Goal: Information Seeking & Learning: Learn about a topic

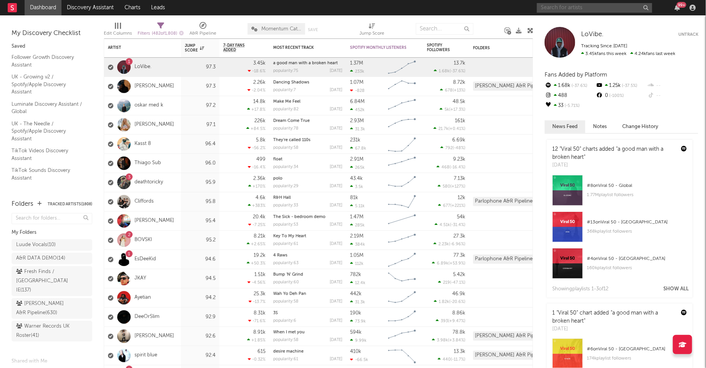
click at [605, 7] on input "text" at bounding box center [594, 8] width 115 height 10
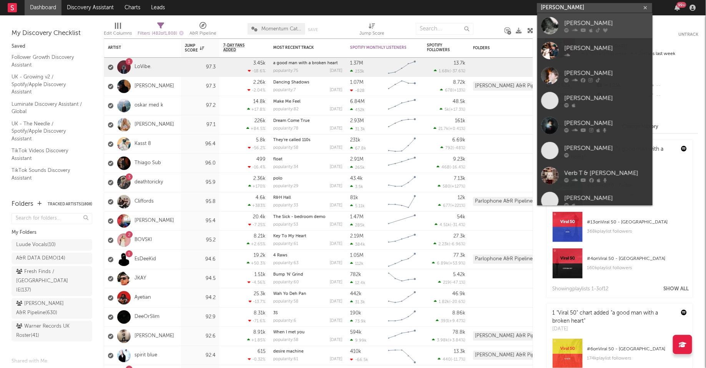
type input "[PERSON_NAME]"
click at [588, 23] on div "[PERSON_NAME]" at bounding box center [606, 22] width 85 height 9
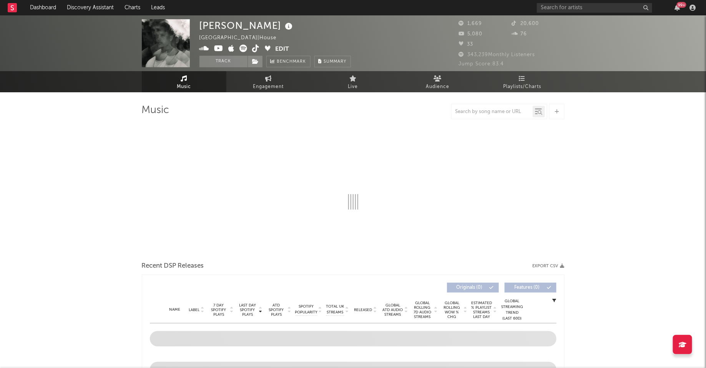
select select "1w"
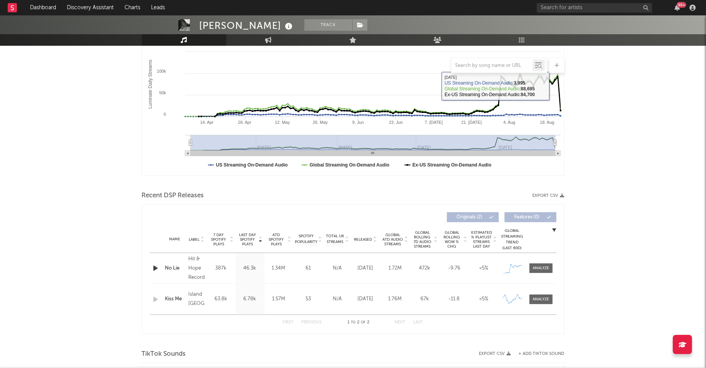
scroll to position [145, 0]
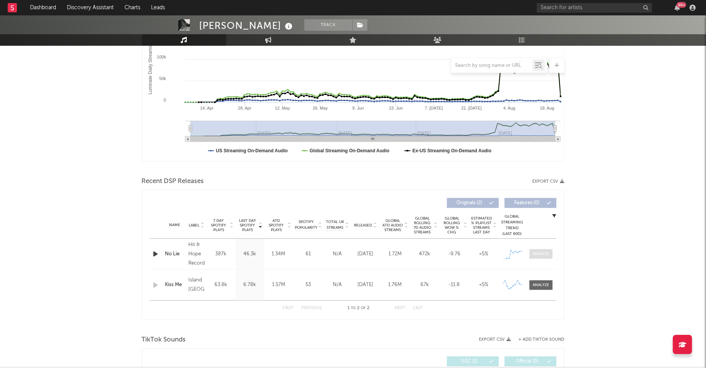
click at [537, 252] on div at bounding box center [541, 254] width 17 height 6
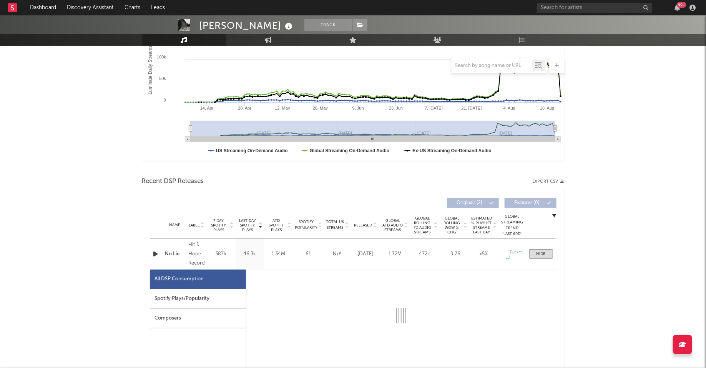
select select "1w"
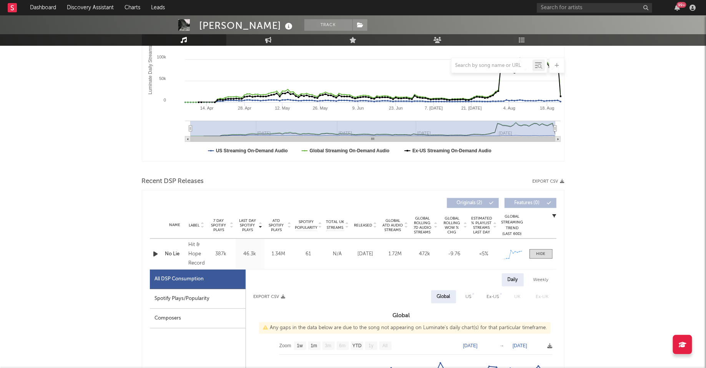
scroll to position [241, 0]
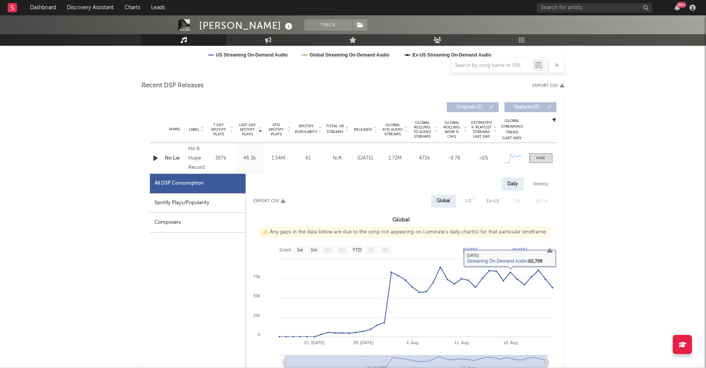
click at [197, 196] on div "Spotify Plays/Popularity" at bounding box center [198, 203] width 96 height 20
select select "1w"
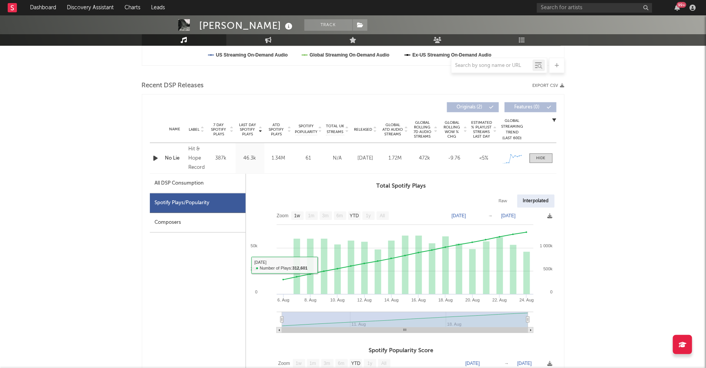
click at [201, 186] on div "All DSP Consumption" at bounding box center [179, 183] width 49 height 9
select select "1w"
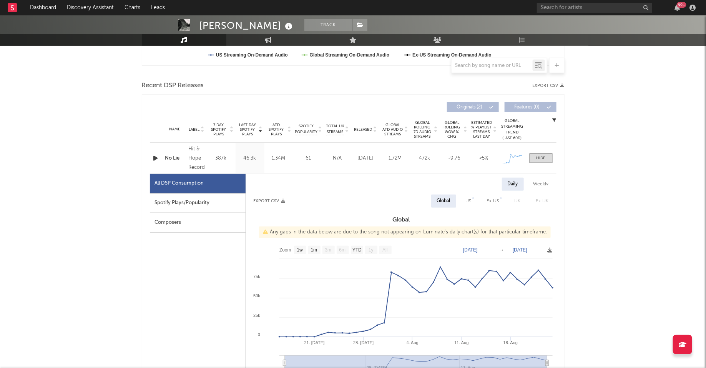
click at [479, 199] on span "US" at bounding box center [468, 200] width 21 height 13
click at [153, 158] on icon "button" at bounding box center [156, 158] width 8 height 10
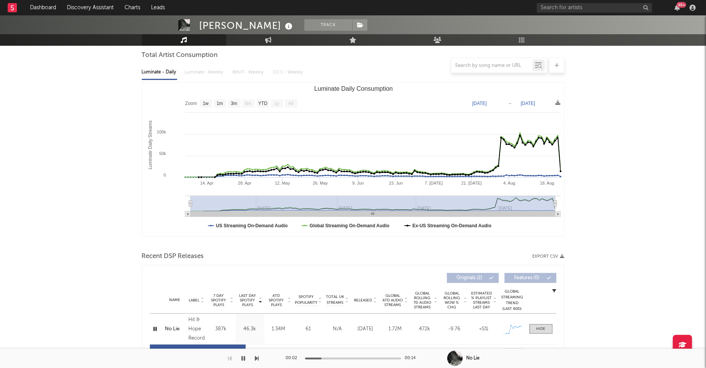
scroll to position [0, 0]
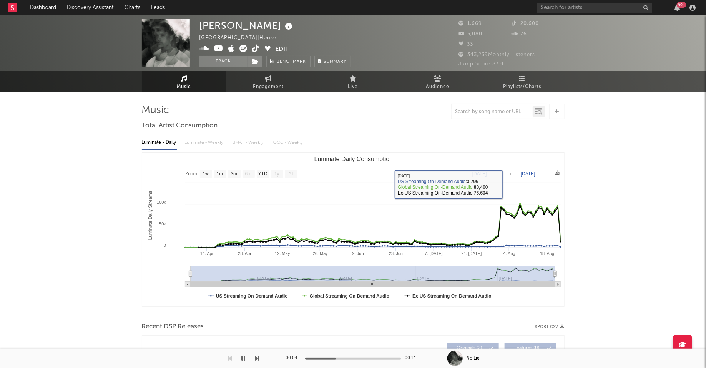
click at [520, 70] on div "[PERSON_NAME] T [GEOGRAPHIC_DATA] | House Edit Track Benchmark Summary 1,669 20…" at bounding box center [353, 43] width 706 height 56
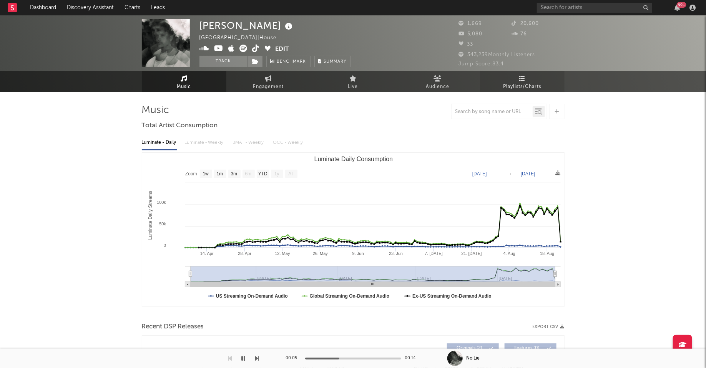
click at [520, 73] on link "Playlists/Charts" at bounding box center [522, 81] width 85 height 21
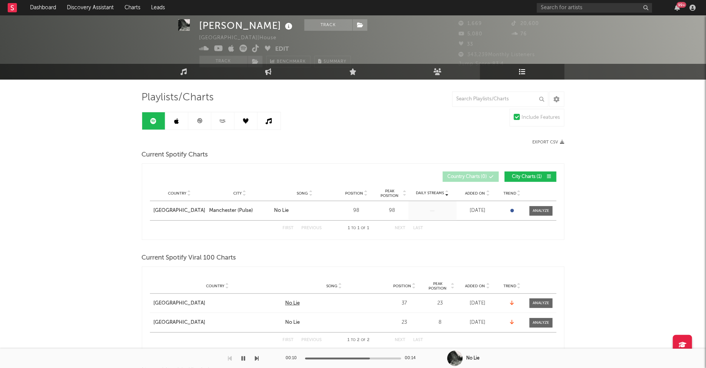
scroll to position [15, 0]
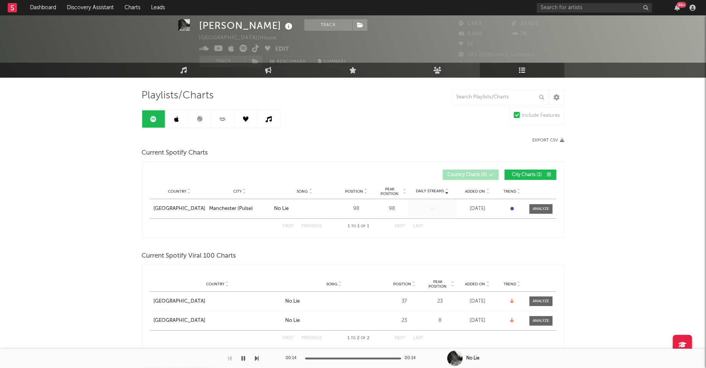
click at [205, 112] on link at bounding box center [199, 118] width 23 height 17
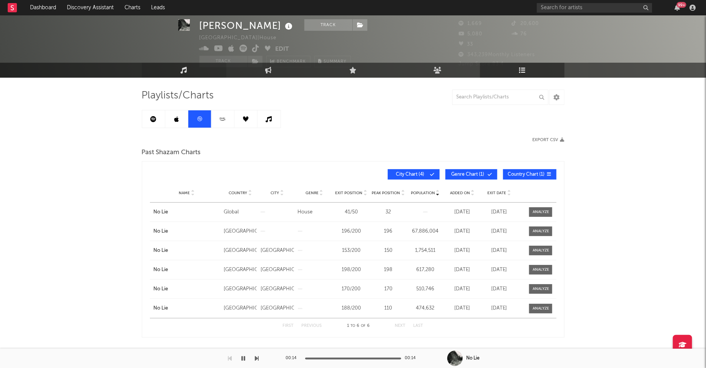
click at [184, 75] on link "Music" at bounding box center [184, 70] width 85 height 15
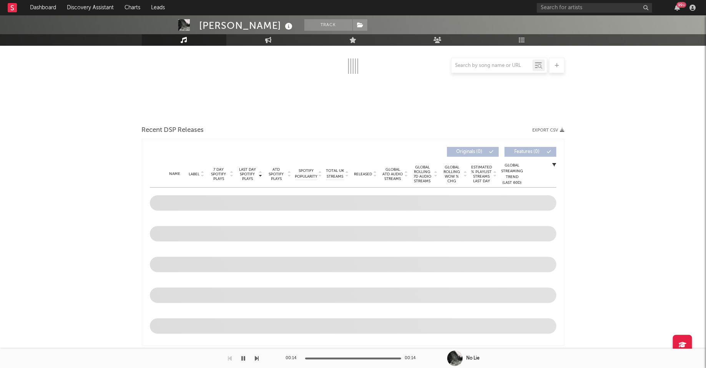
select select "1w"
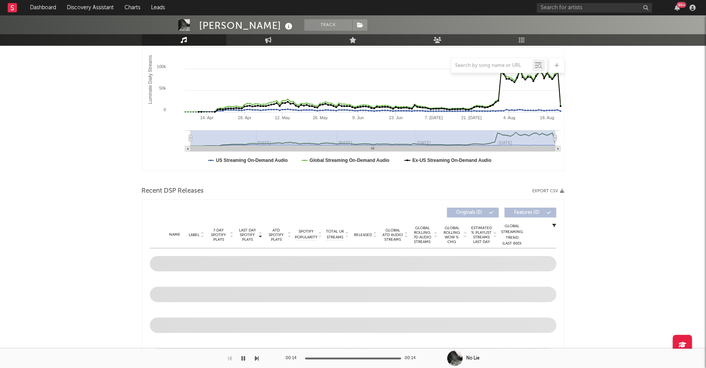
scroll to position [196, 0]
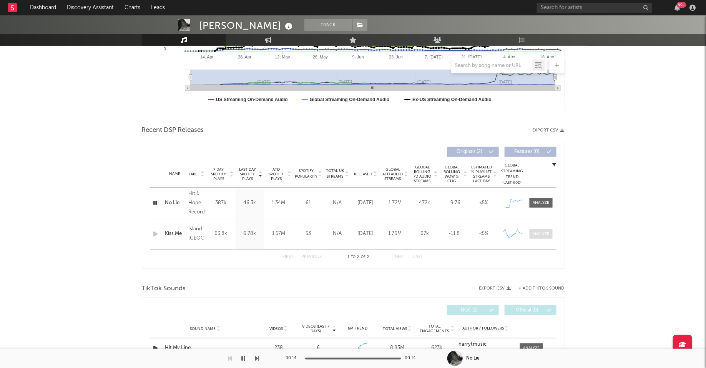
click at [538, 232] on div at bounding box center [541, 234] width 17 height 6
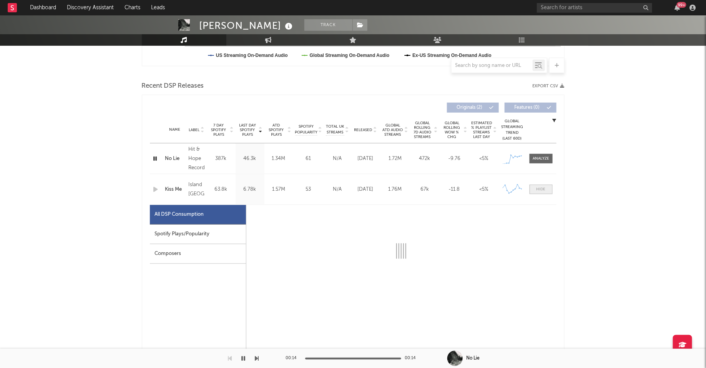
select select "1w"
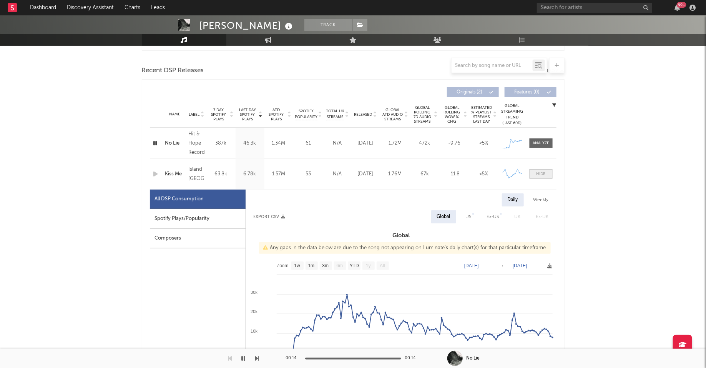
scroll to position [262, 0]
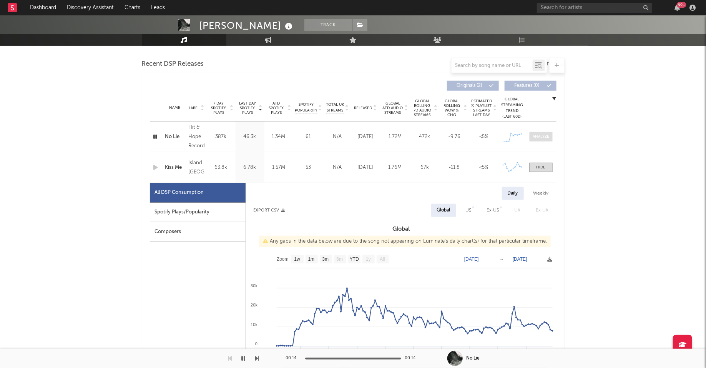
click at [541, 132] on span at bounding box center [540, 137] width 23 height 10
select select "1w"
